Goal: Communication & Community: Answer question/provide support

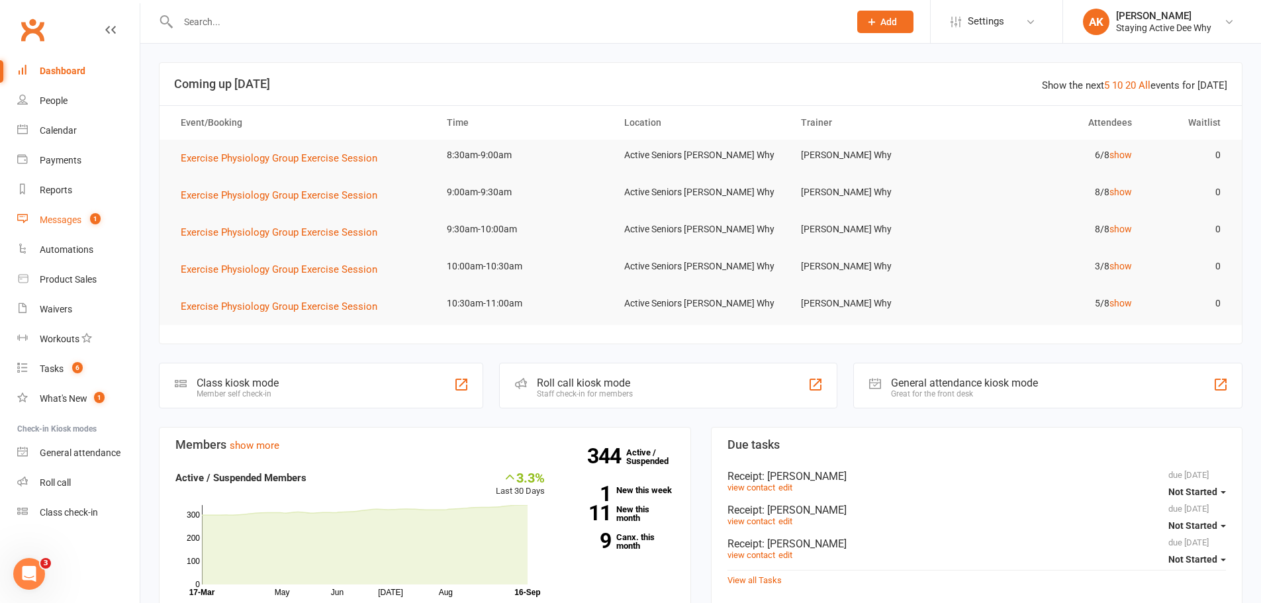
click at [71, 219] on div "Messages" at bounding box center [61, 219] width 42 height 11
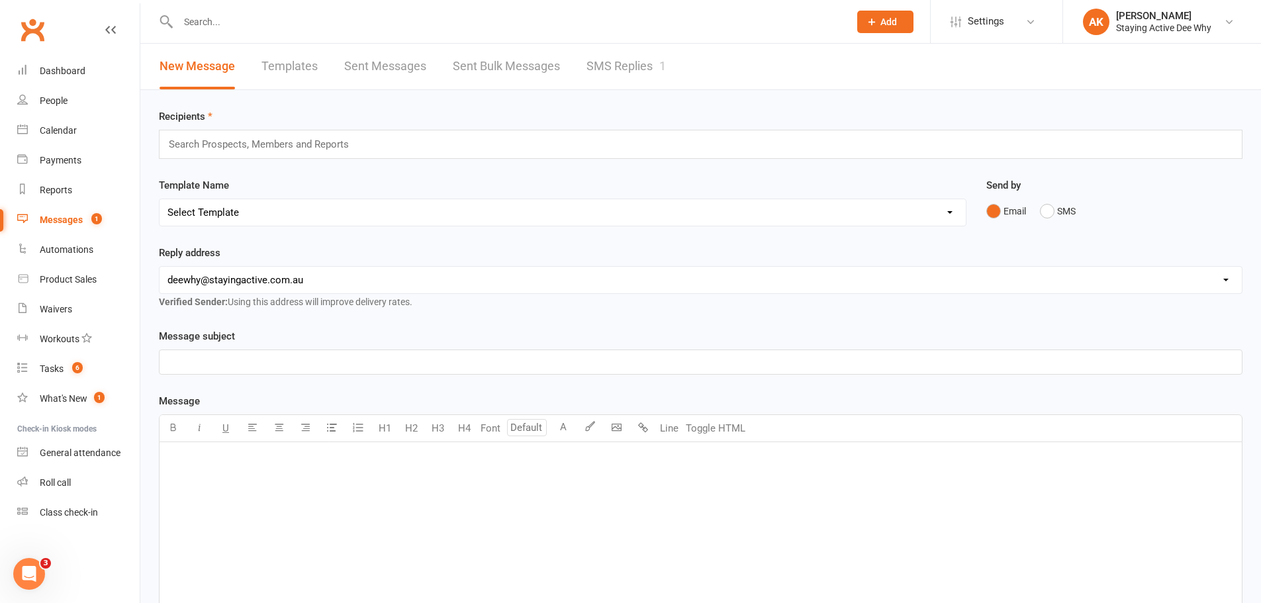
click at [651, 70] on link "SMS Replies 1" at bounding box center [625, 67] width 79 height 46
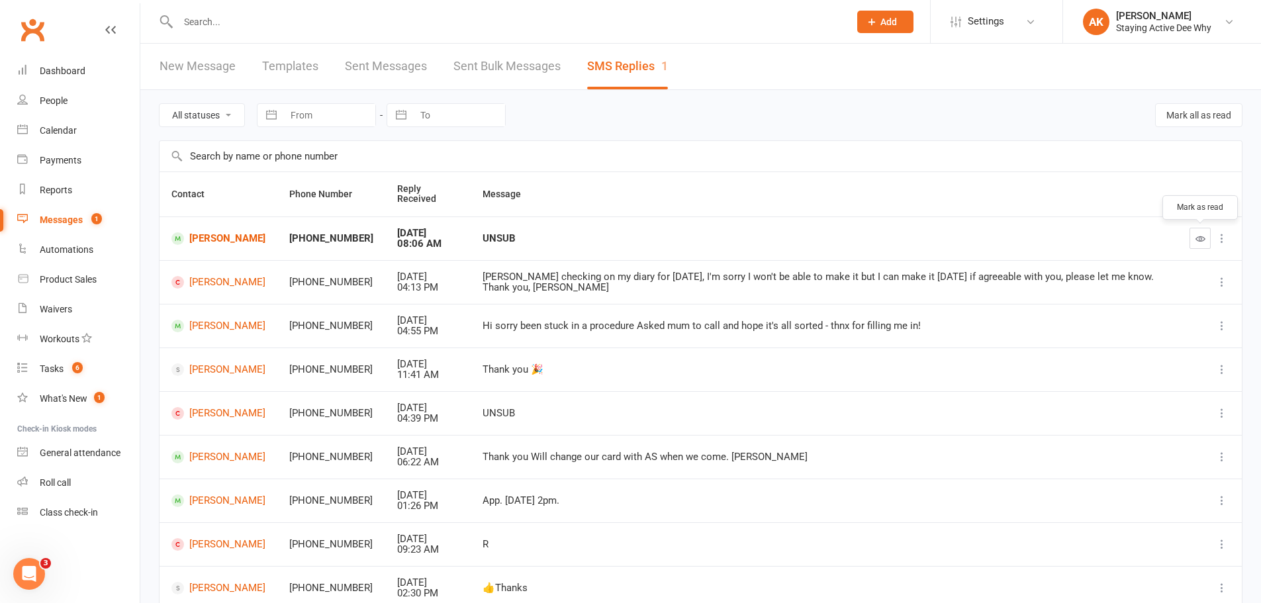
click at [1200, 235] on icon "button" at bounding box center [1201, 239] width 10 height 10
click at [218, 418] on link "Maxwell Harvey" at bounding box center [218, 413] width 94 height 13
click at [102, 64] on link "Dashboard" at bounding box center [78, 71] width 122 height 30
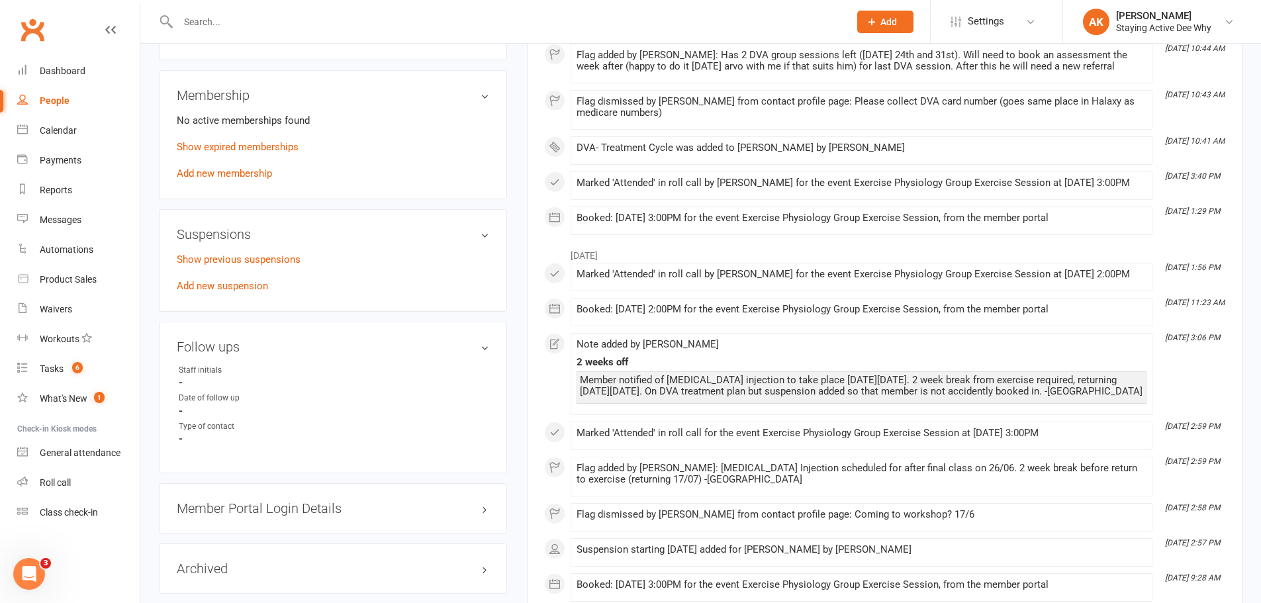
scroll to position [534, 0]
